Goal: Information Seeking & Learning: Learn about a topic

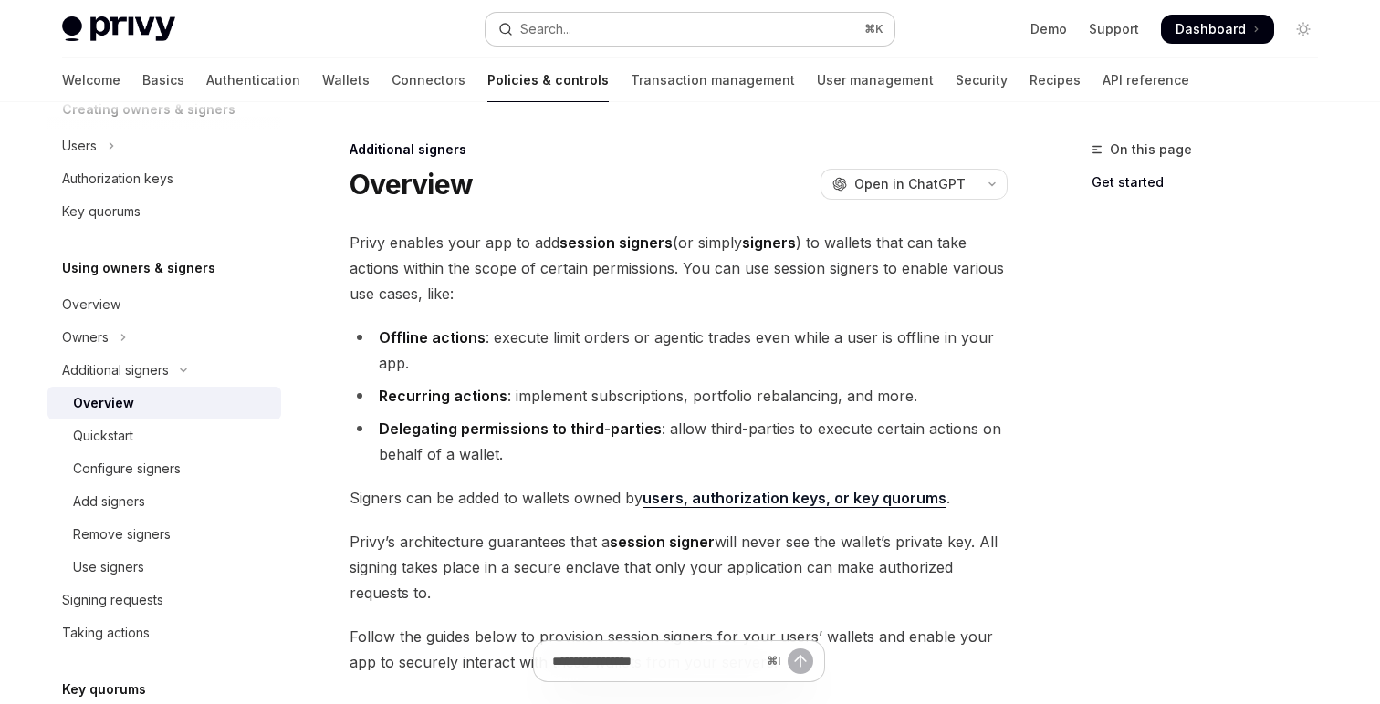
click at [681, 30] on button "Search... ⌘ K" at bounding box center [689, 29] width 409 height 33
type textarea "*"
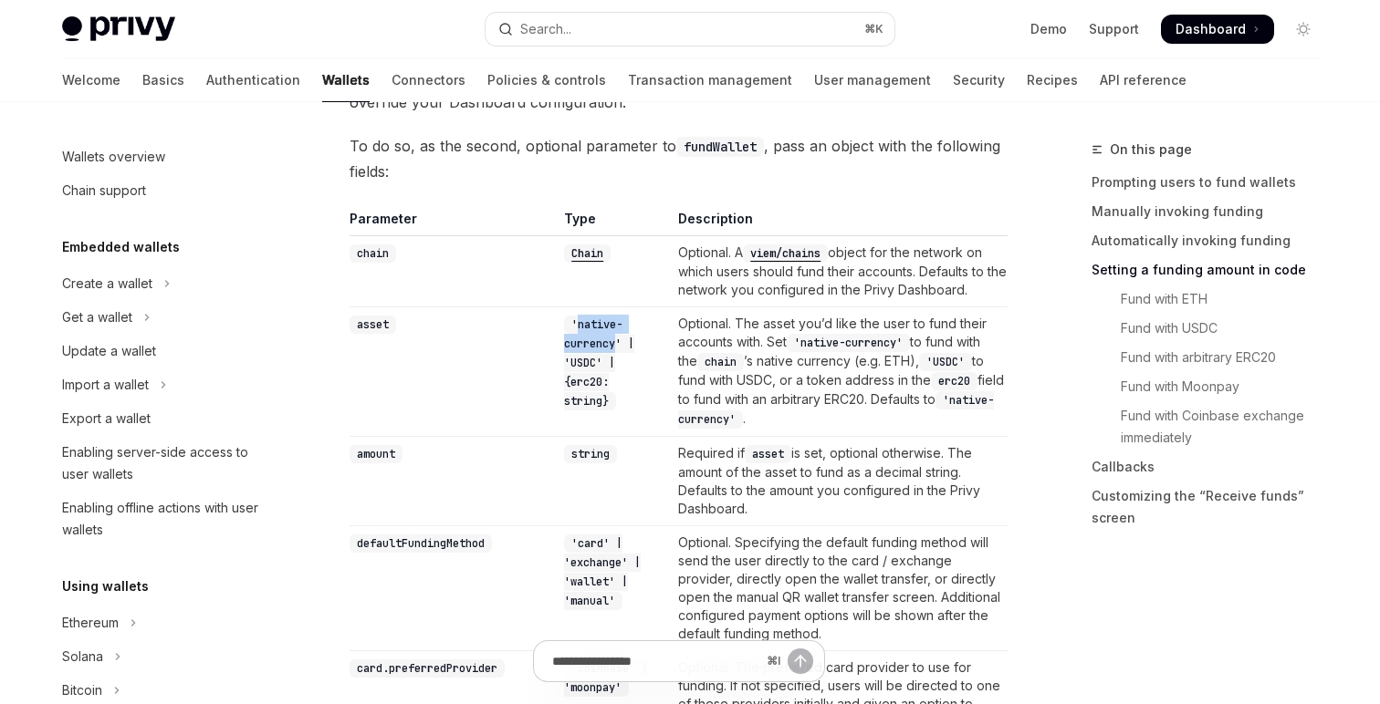
scroll to position [664, 0]
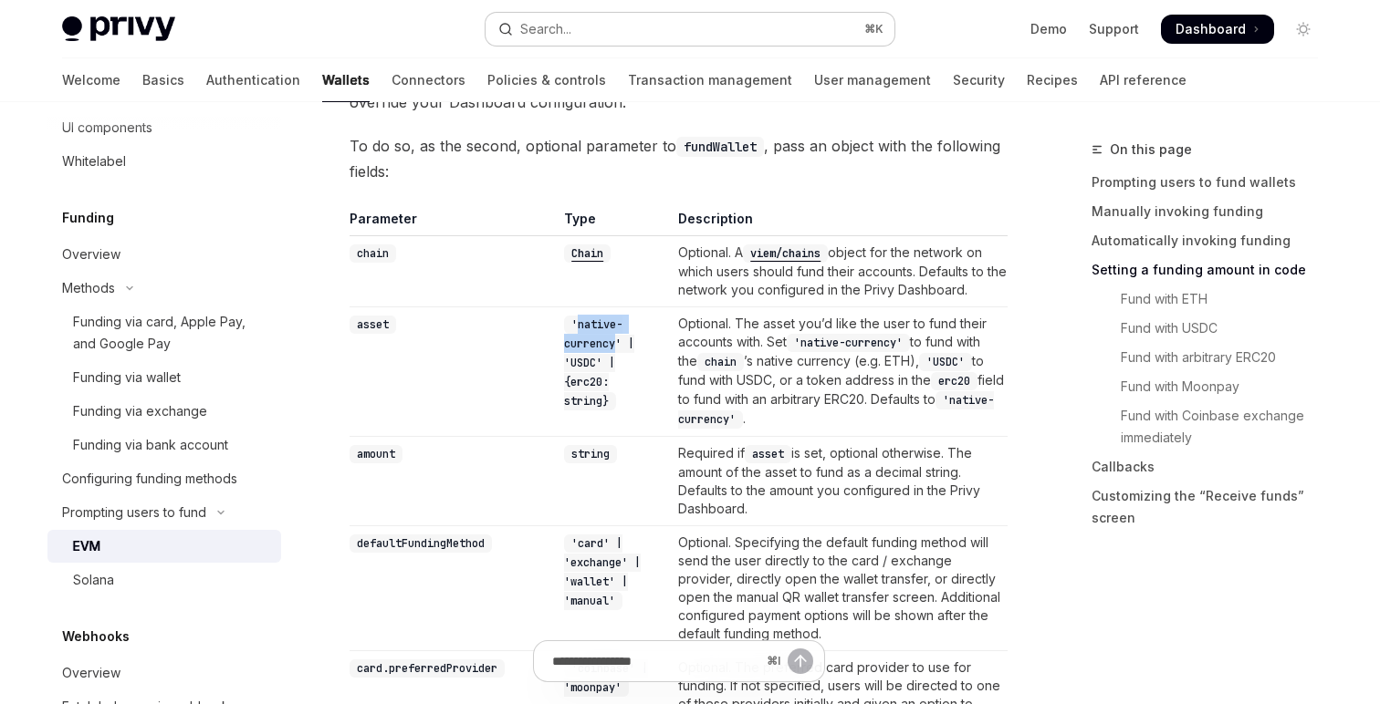
click at [568, 33] on div "Search..." at bounding box center [545, 29] width 51 height 22
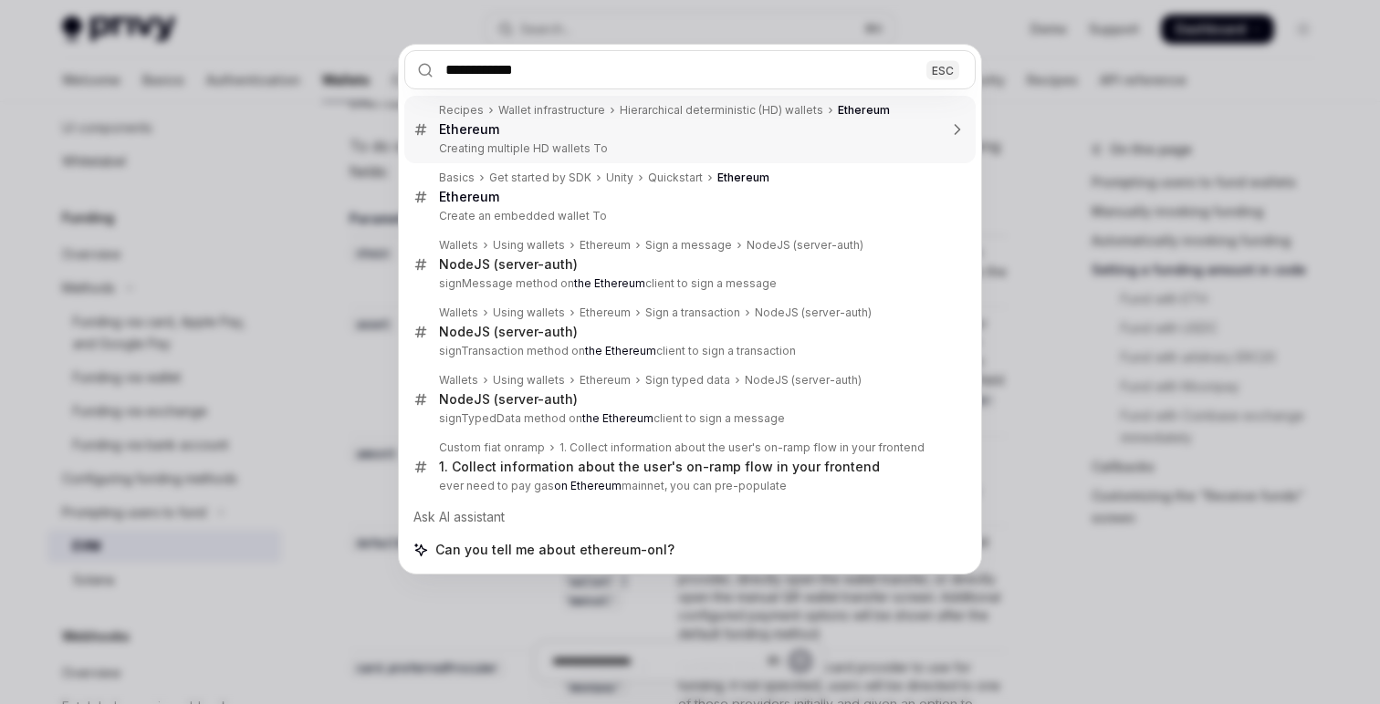
type input "**********"
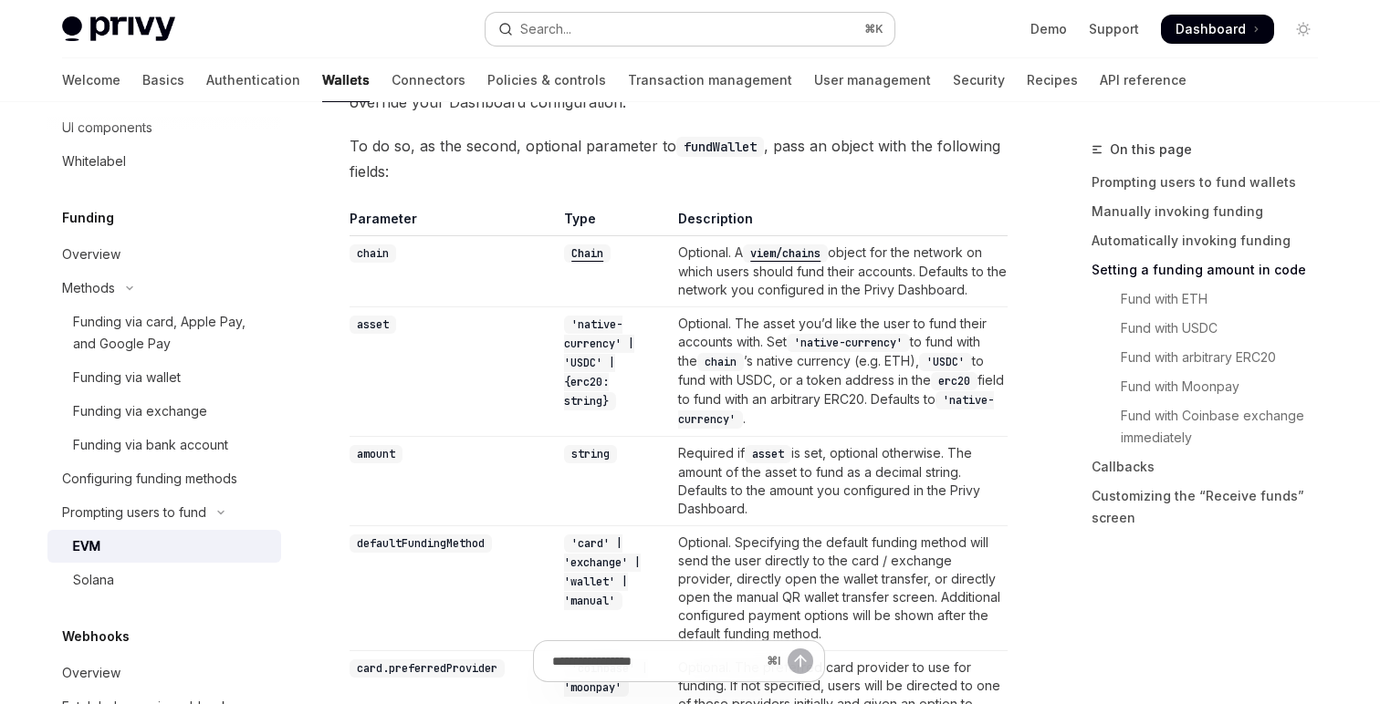
click at [556, 32] on div "Search..." at bounding box center [545, 29] width 51 height 22
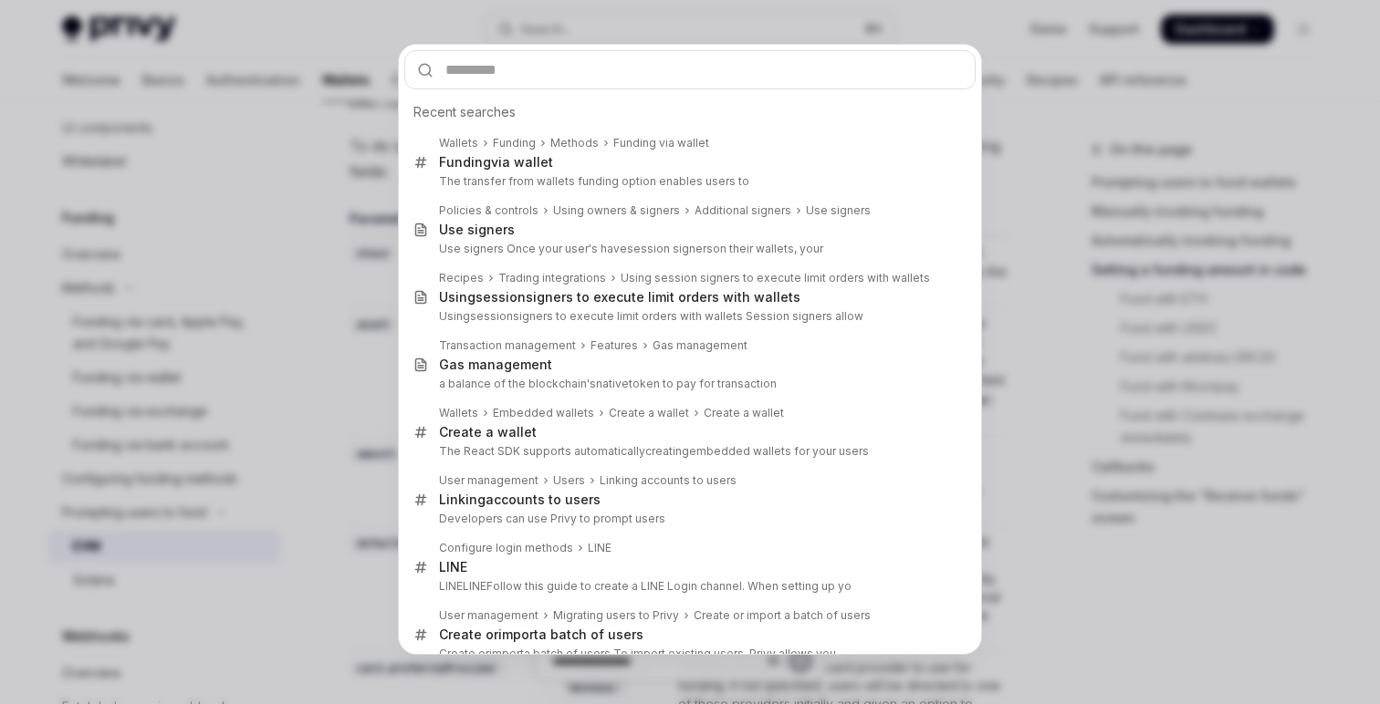
type input "**********"
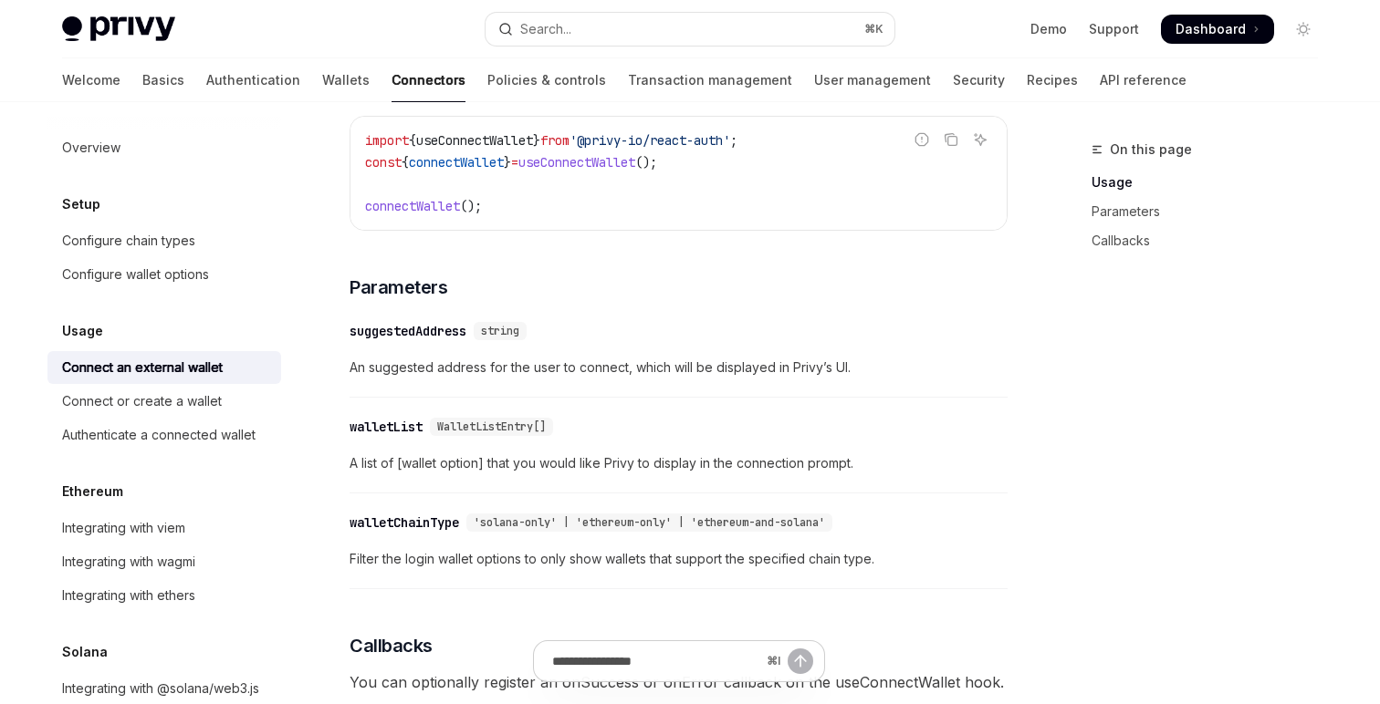
scroll to position [571, 0]
drag, startPoint x: 832, startPoint y: 530, endPoint x: 706, endPoint y: 522, distance: 126.2
click at [706, 522] on span "'solana-only' | 'ethereum-only' | 'ethereum-and-solana'" at bounding box center [649, 521] width 351 height 15
copy span "ethereum-and-solana"
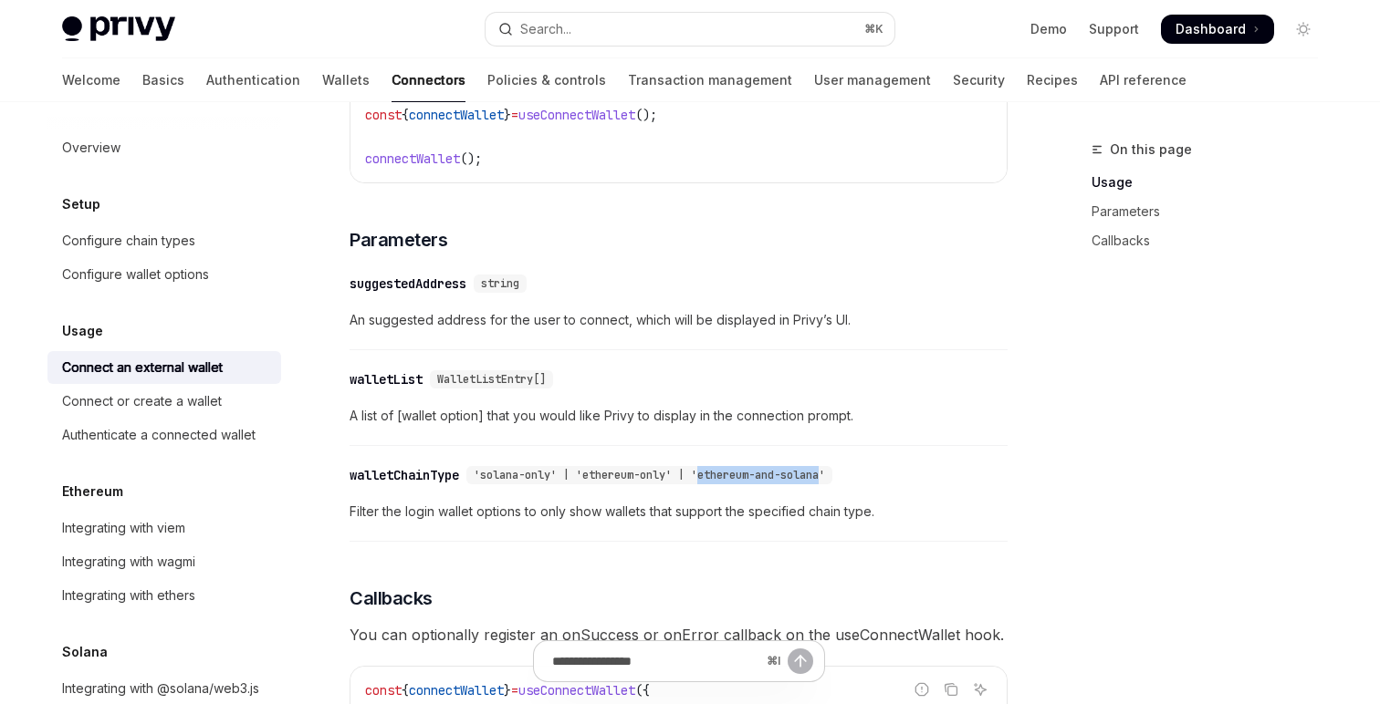
scroll to position [625, 0]
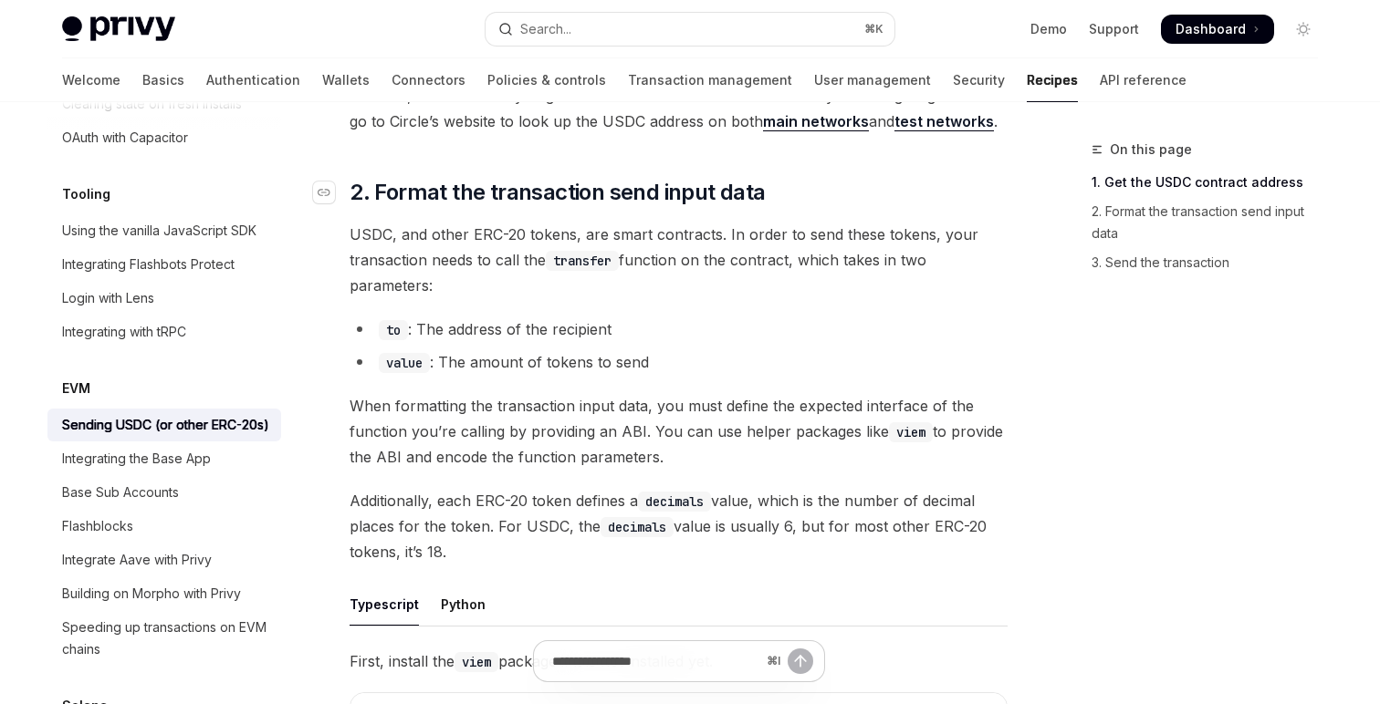
scroll to position [354, 0]
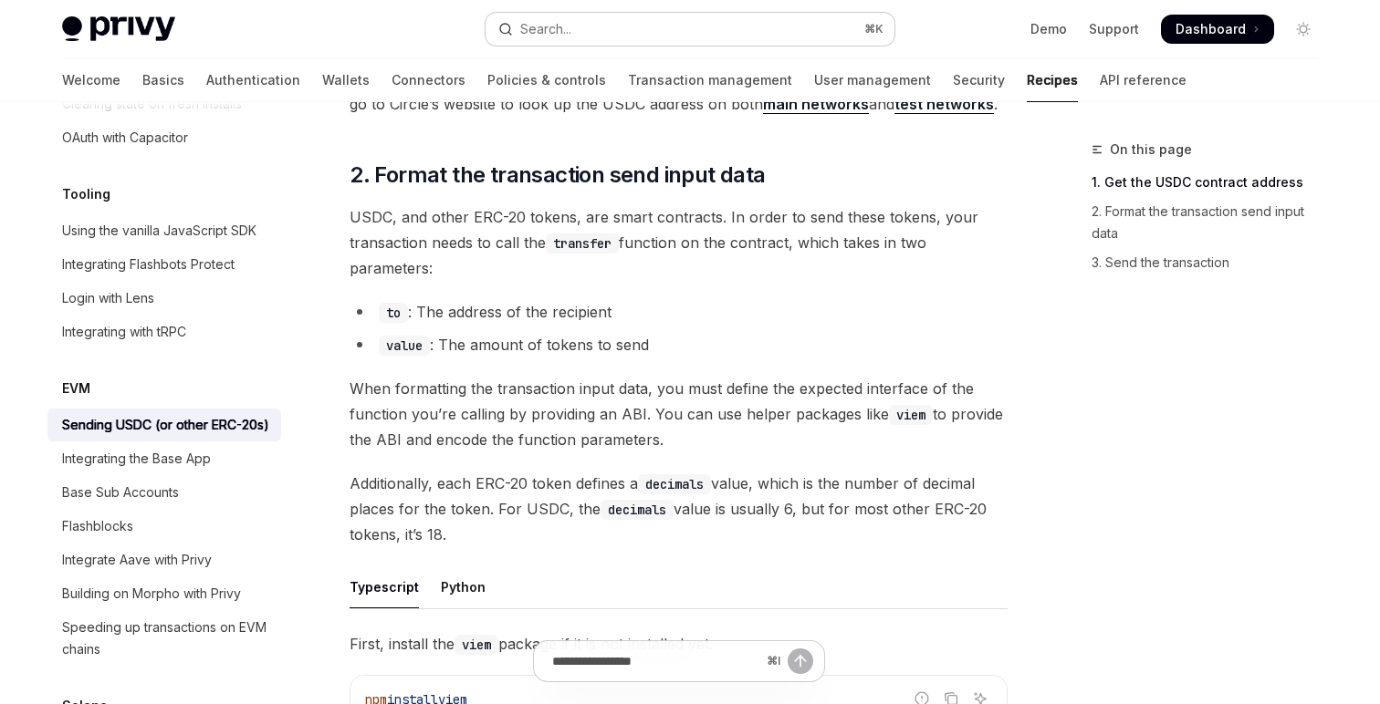
click at [629, 28] on button "Search... ⌘ K" at bounding box center [689, 29] width 409 height 33
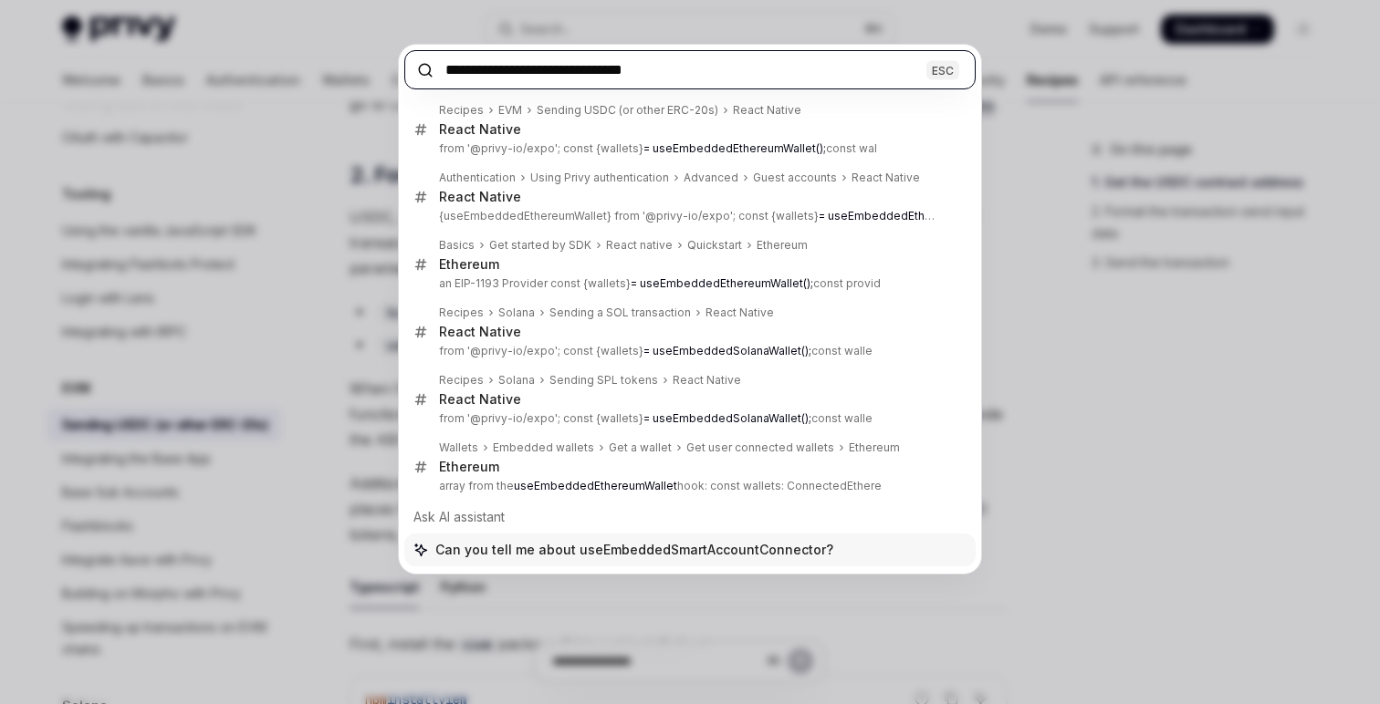
type textarea "*"
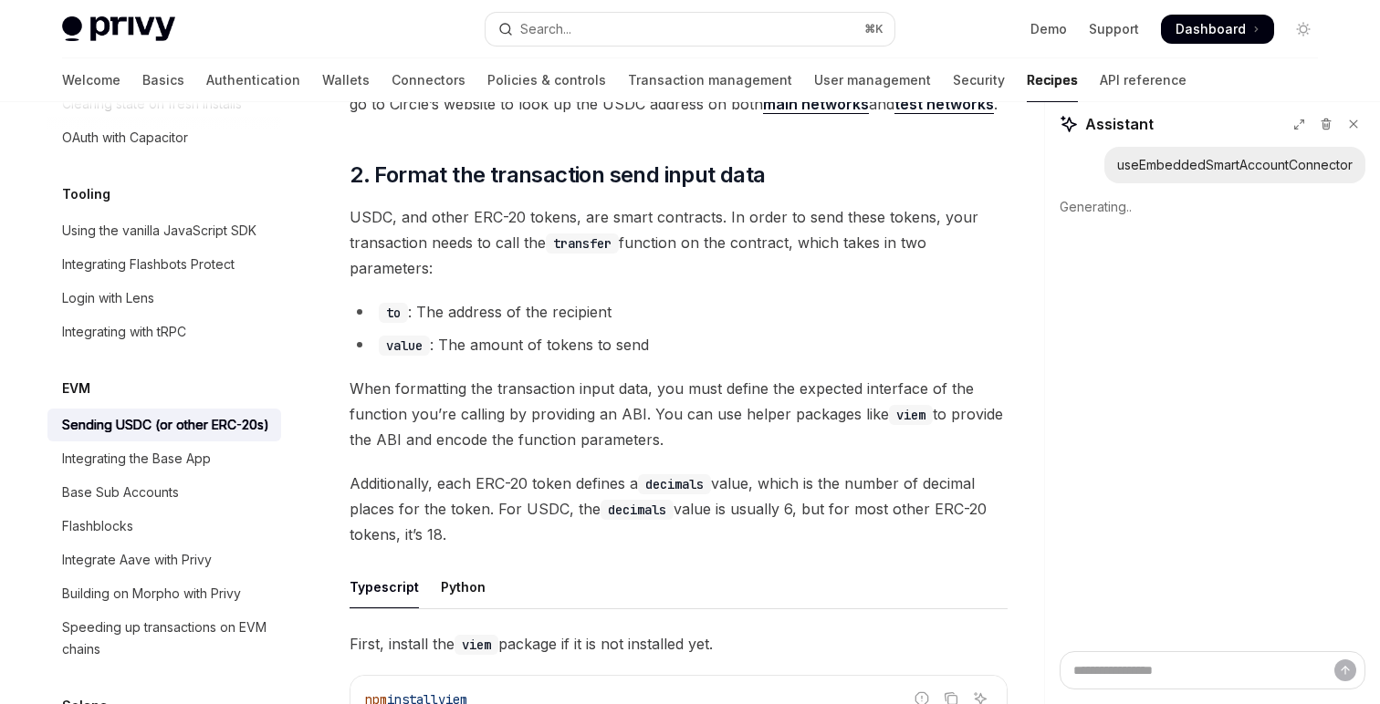
scroll to position [0, 0]
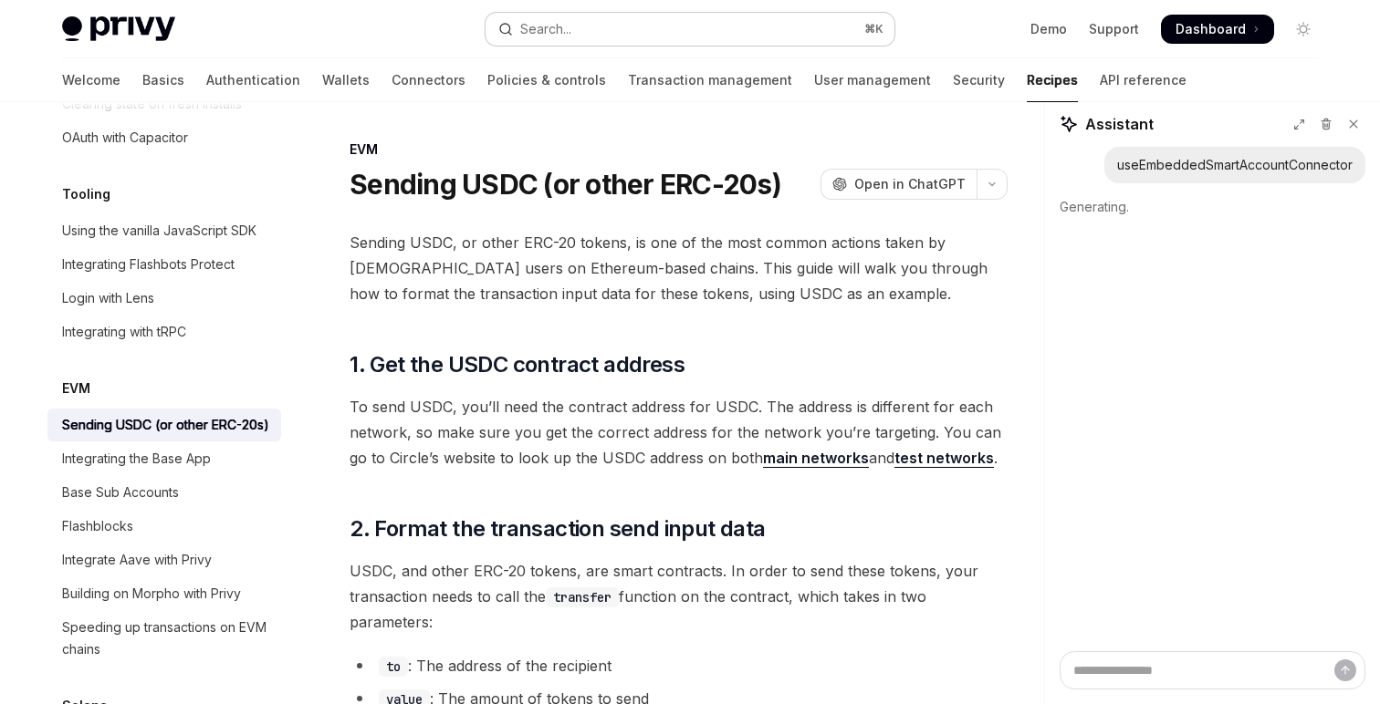
click at [620, 32] on button "Search... ⌘ K" at bounding box center [689, 29] width 409 height 33
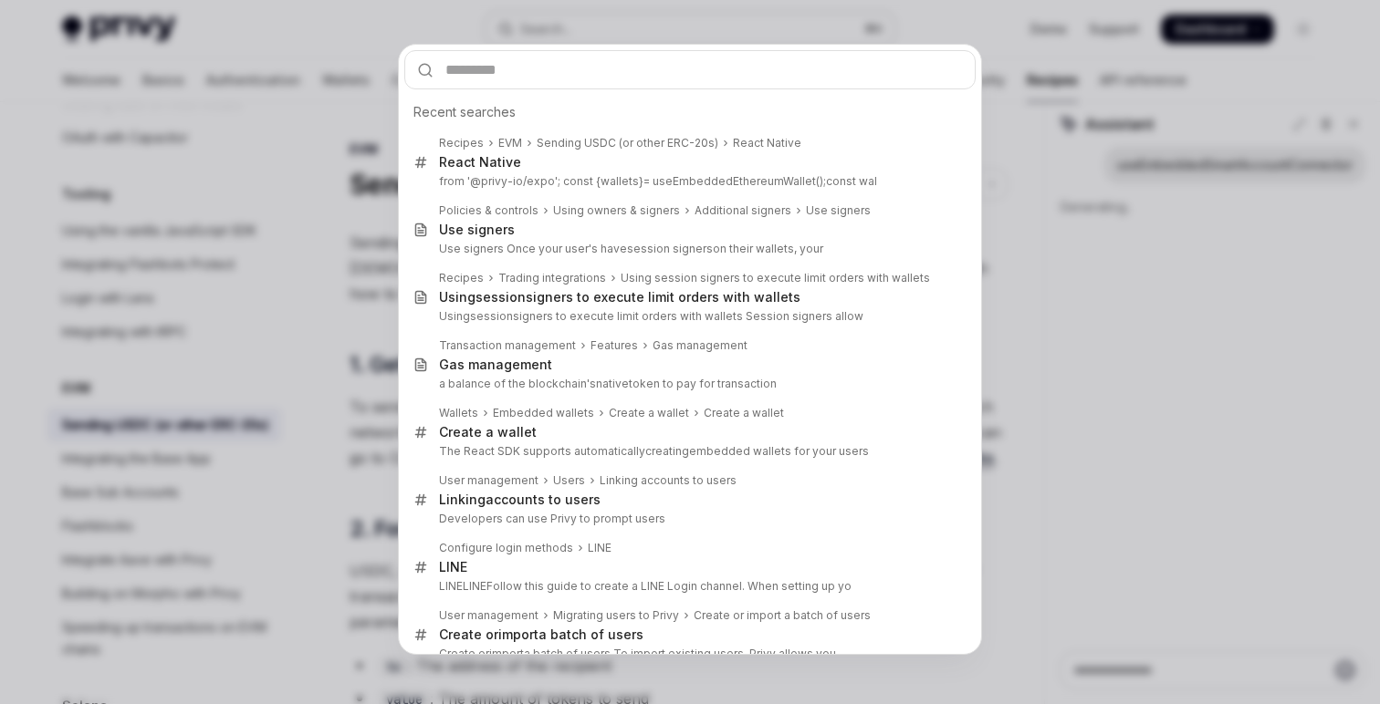
type input "*"
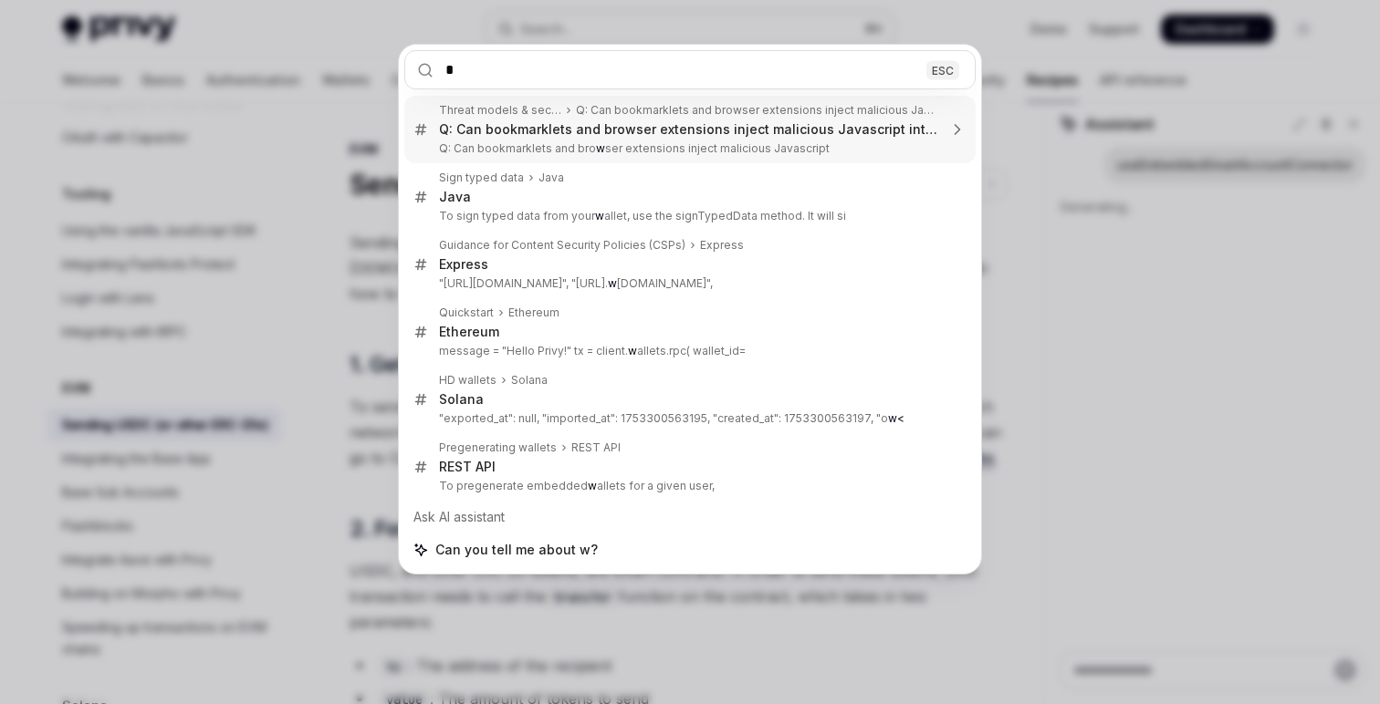
type textarea "*"
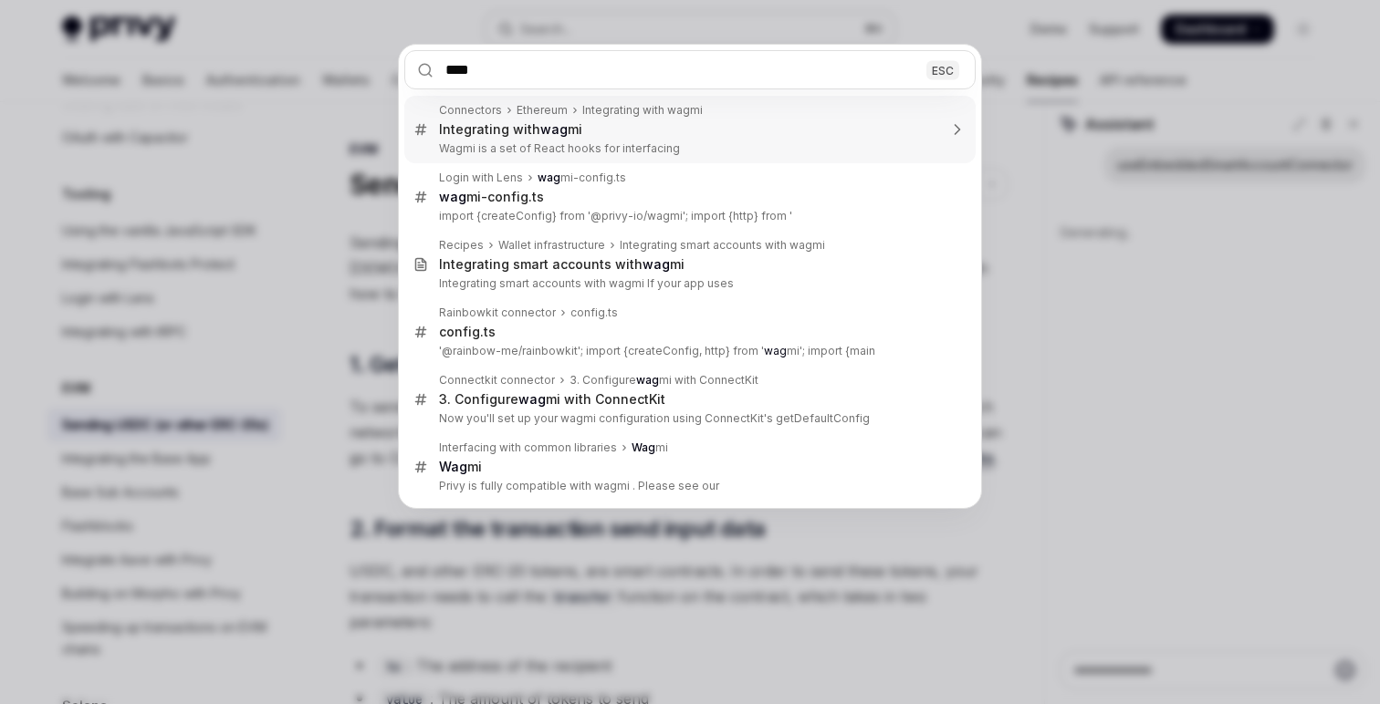
type input "*****"
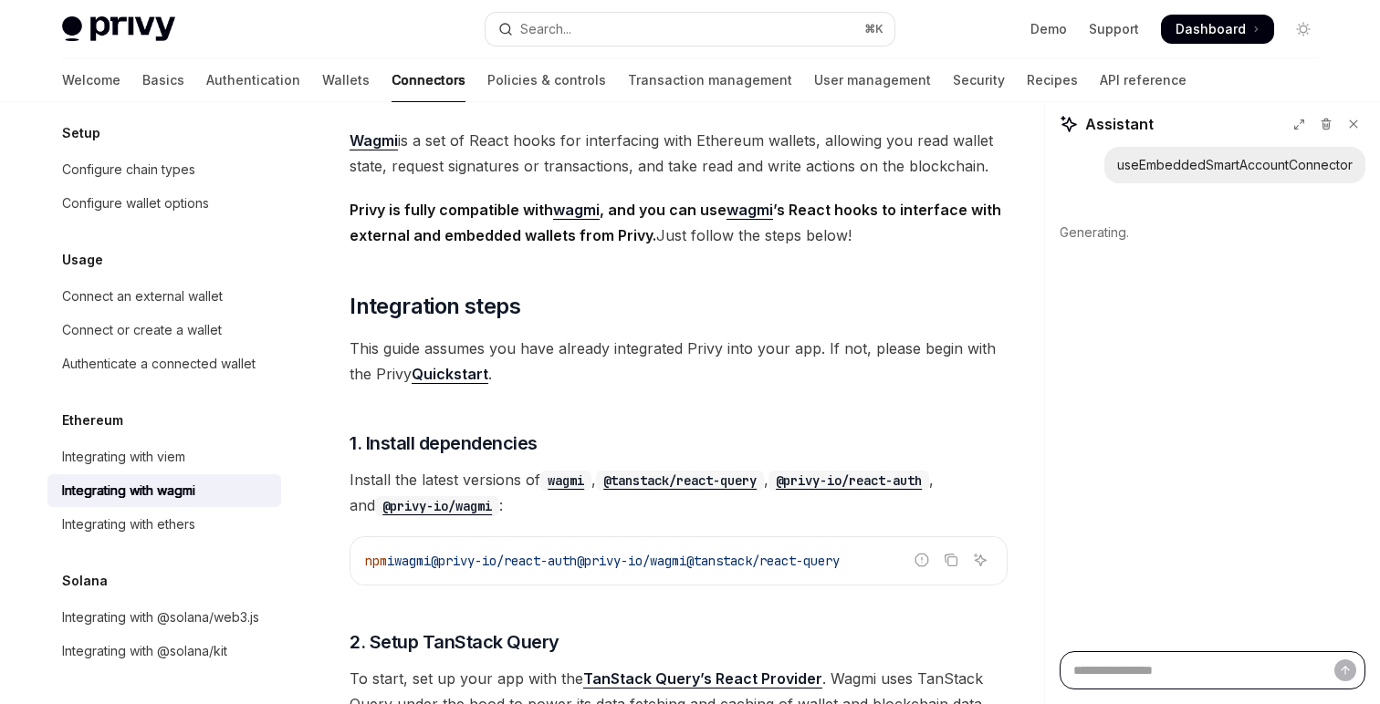
scroll to position [71, 0]
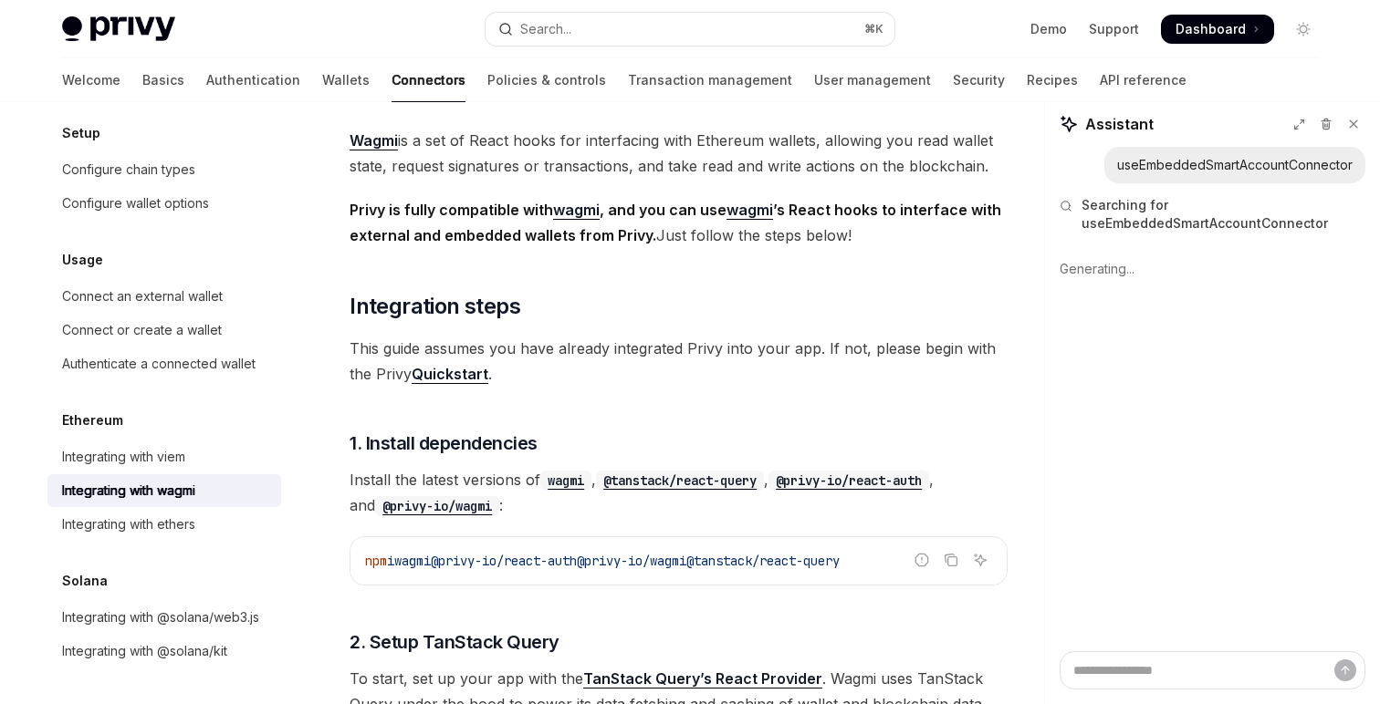
click at [1163, 206] on span "Searching for useEmbeddedSmartAccountConnector" at bounding box center [1223, 214] width 284 height 36
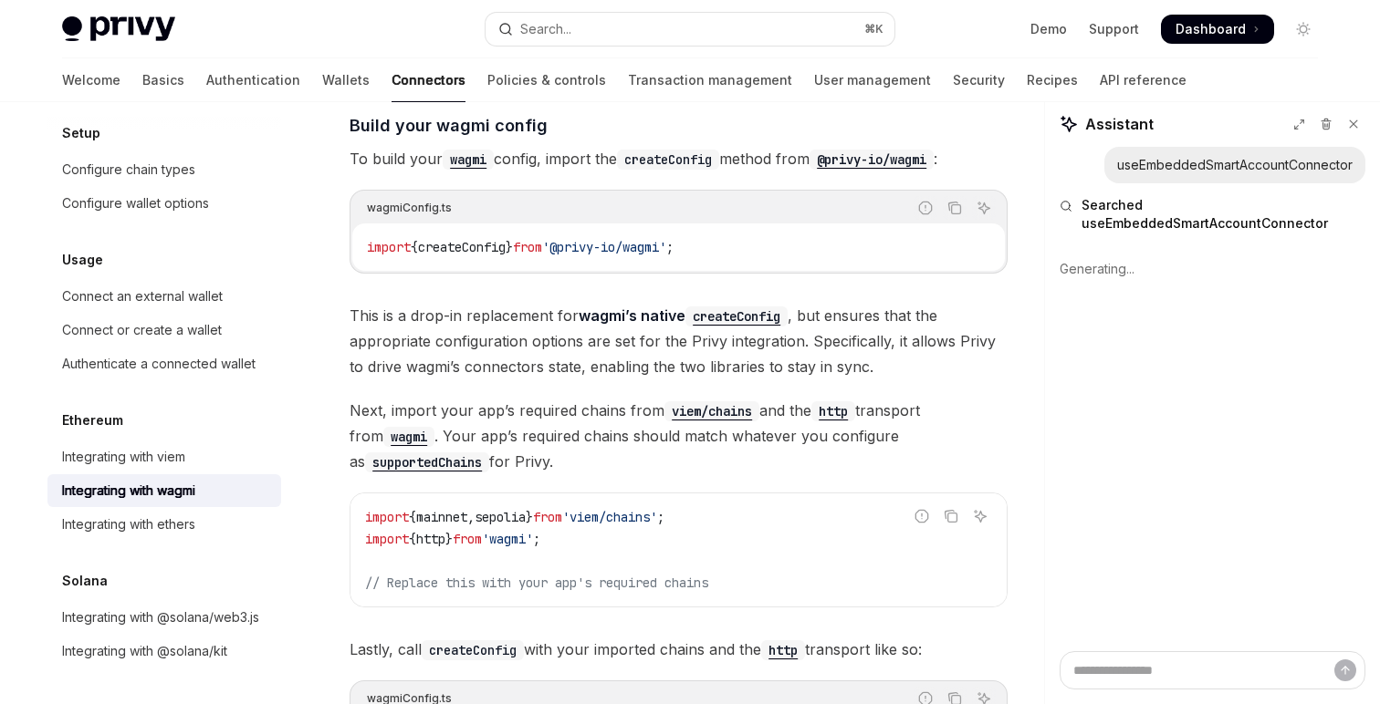
scroll to position [1619, 0]
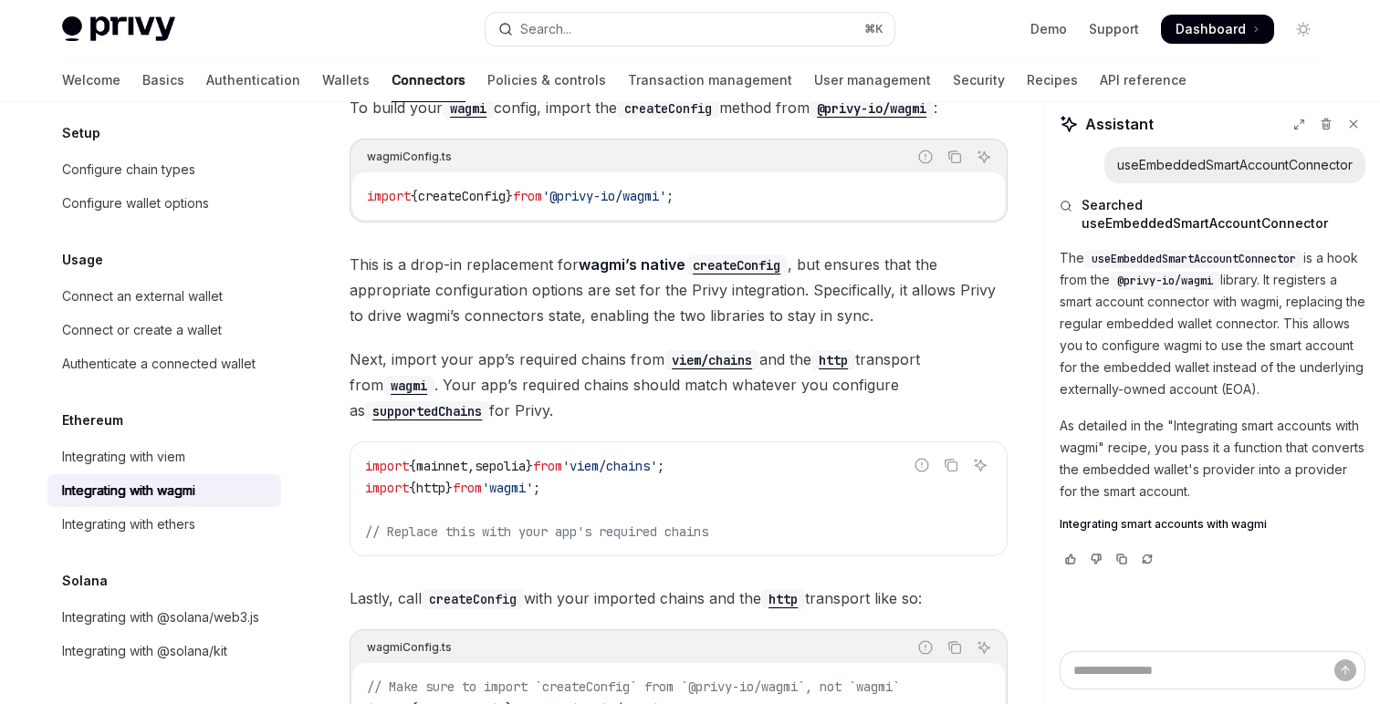
type textarea "*"
